Goal: Task Accomplishment & Management: Manage account settings

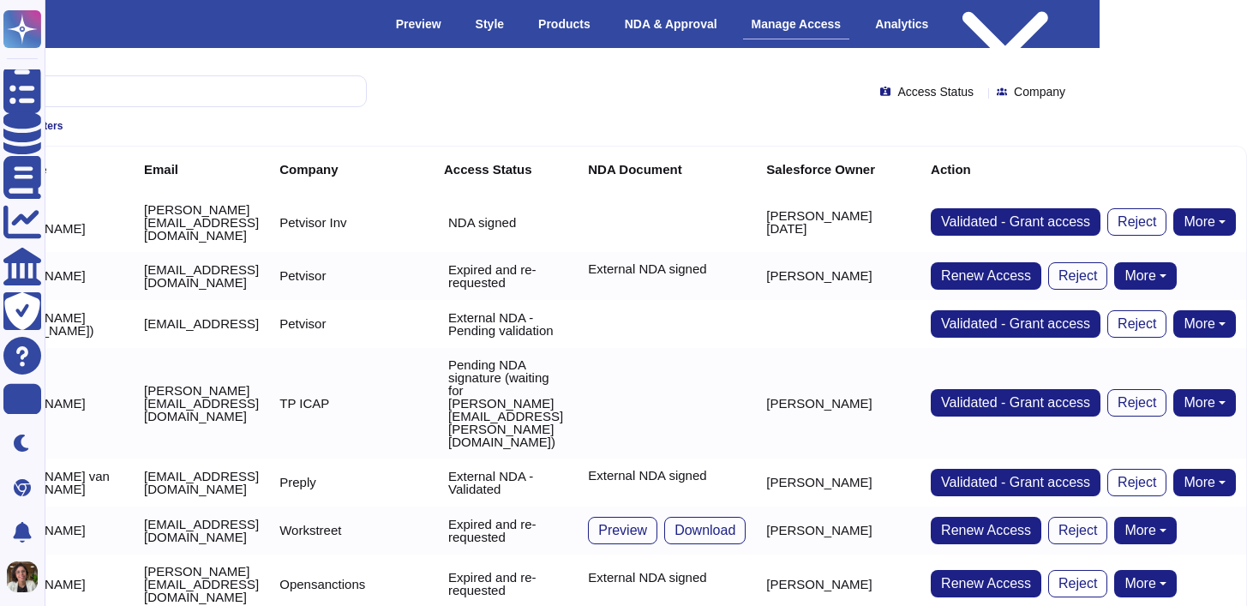
scroll to position [0, 424]
click at [986, 269] on span "Renew Access" at bounding box center [986, 276] width 90 height 14
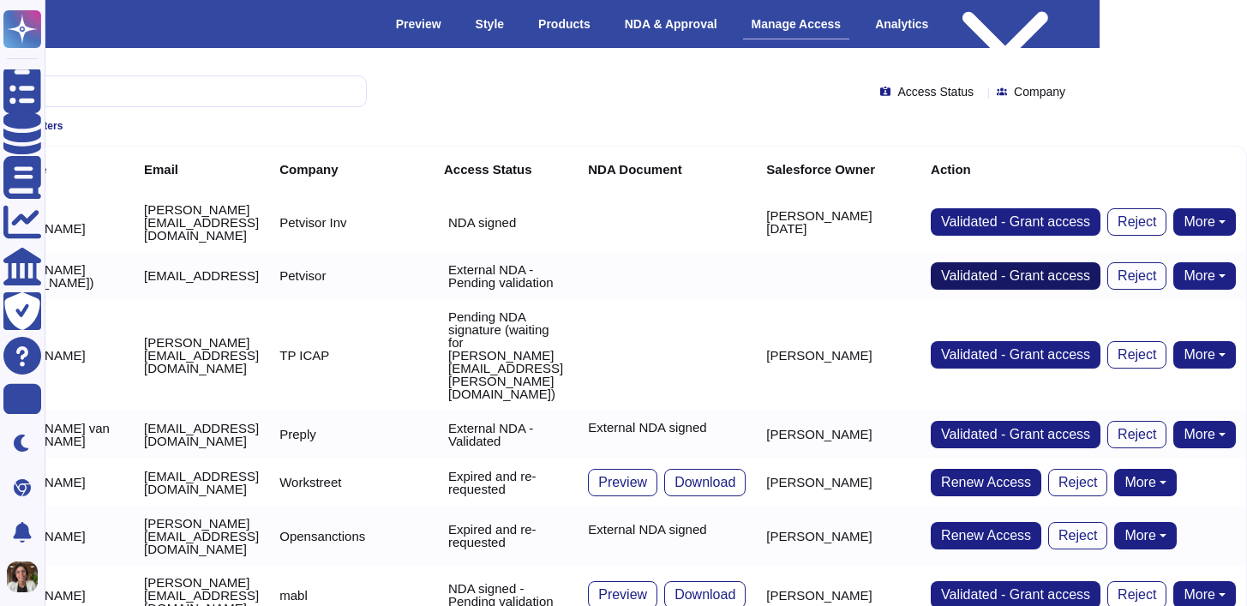
click at [992, 269] on span "Validated - Grant access" at bounding box center [1015, 276] width 149 height 14
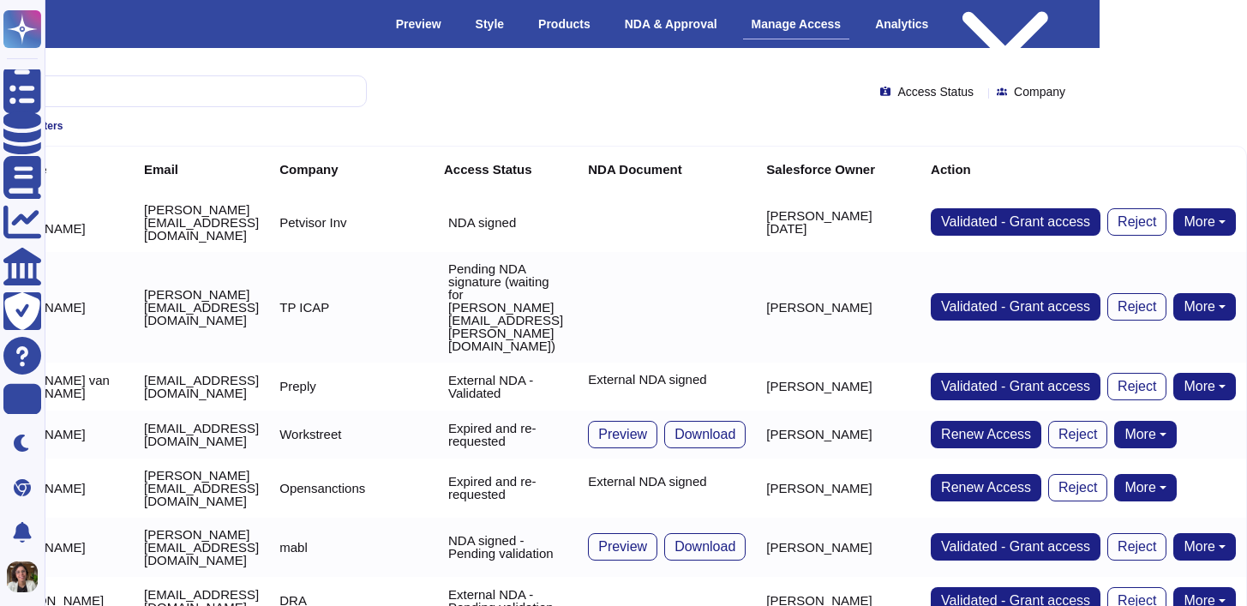
click at [1214, 293] on button "More" at bounding box center [1204, 306] width 63 height 27
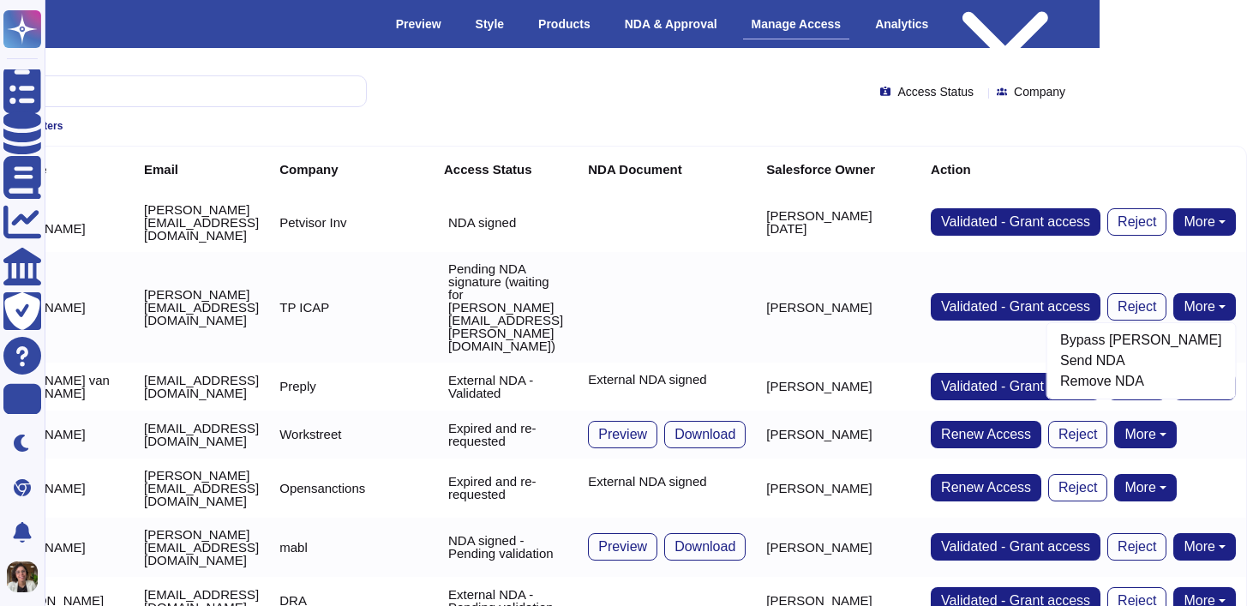
click at [756, 253] on td at bounding box center [667, 307] width 178 height 111
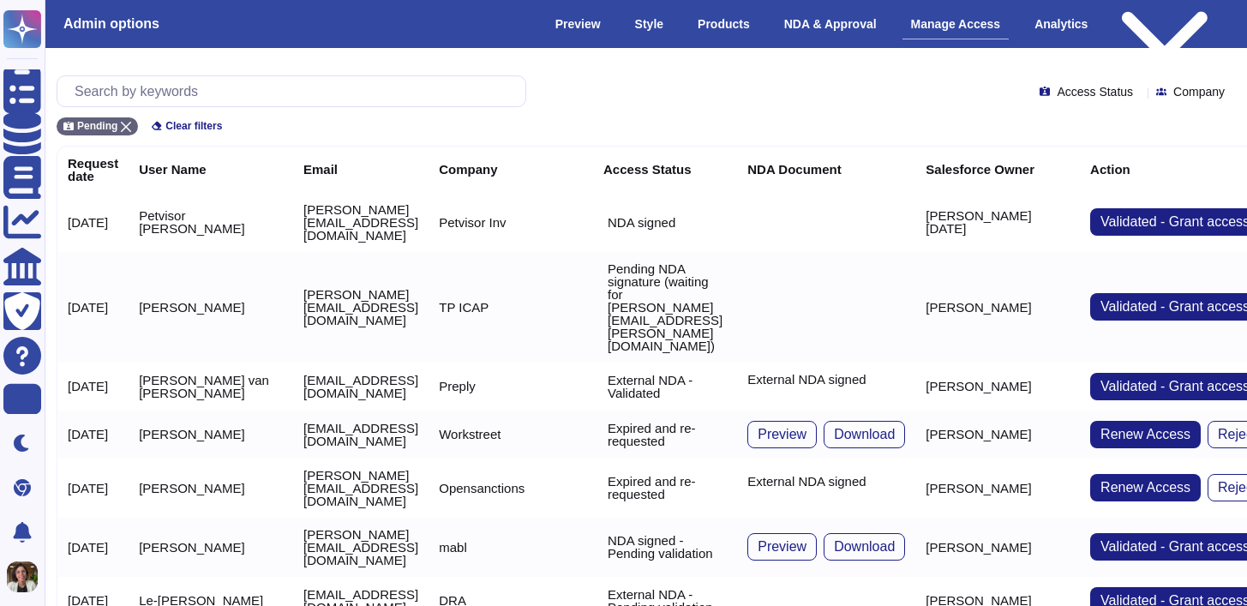
scroll to position [0, 0]
click at [833, 18] on div "NDA & Approval" at bounding box center [832, 24] width 110 height 30
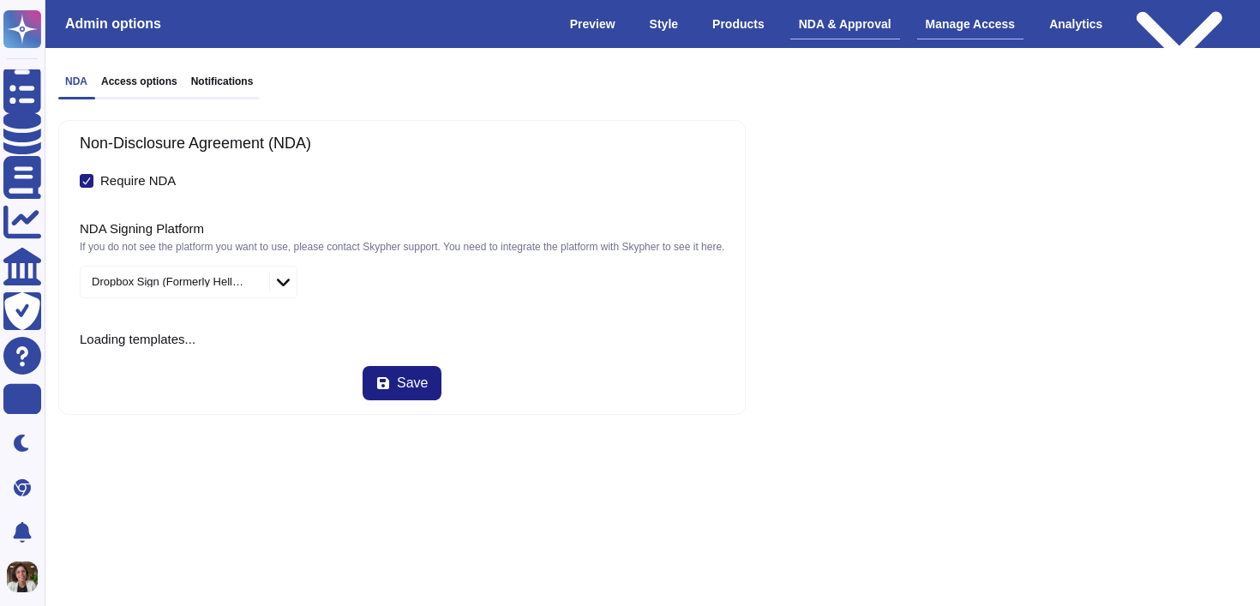
click at [978, 29] on div "Manage Access" at bounding box center [970, 24] width 107 height 30
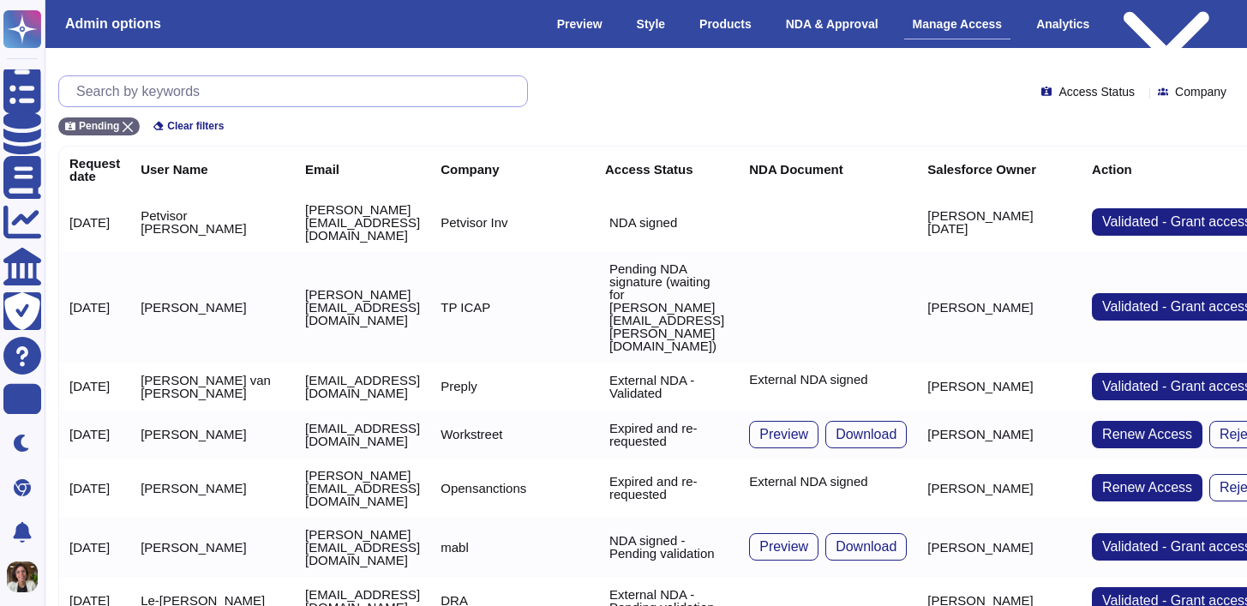
click at [427, 81] on input "text" at bounding box center [297, 91] width 459 height 30
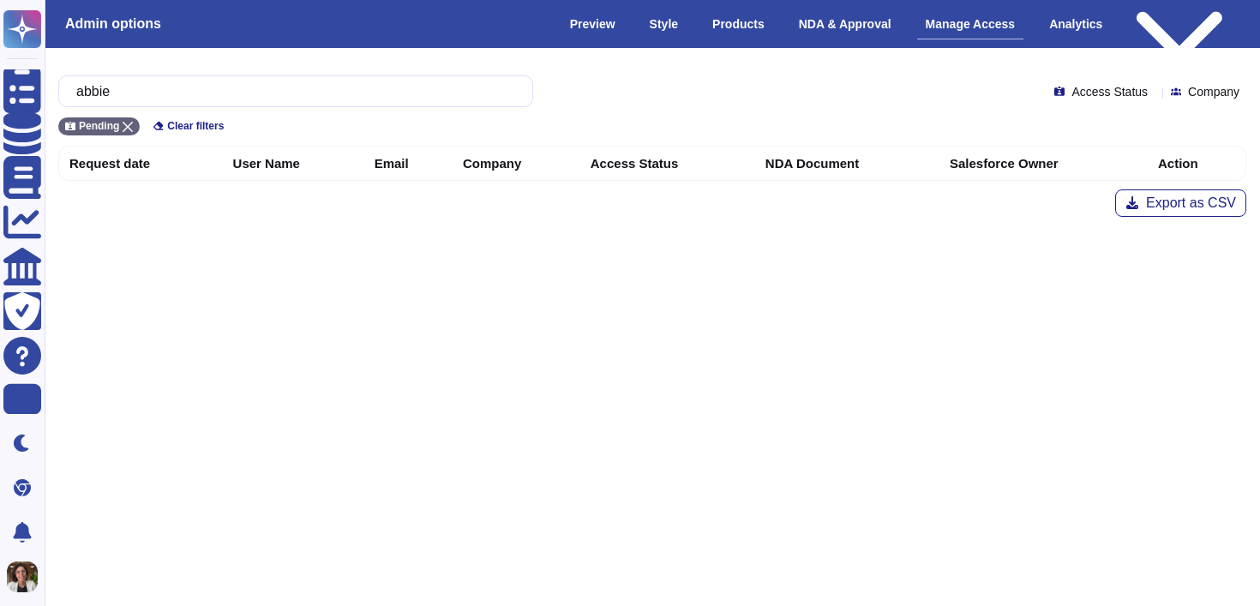
type input "abbie"
